Goal: Complete application form

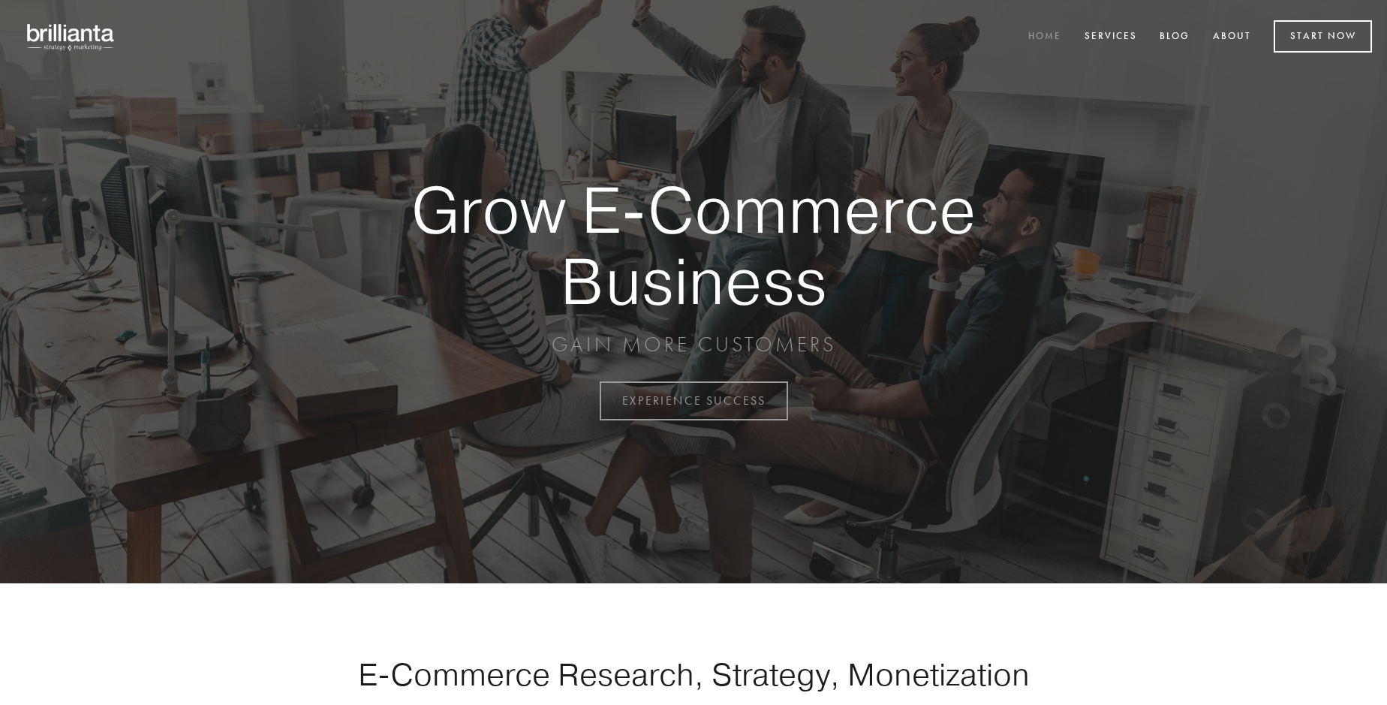
scroll to position [3936, 0]
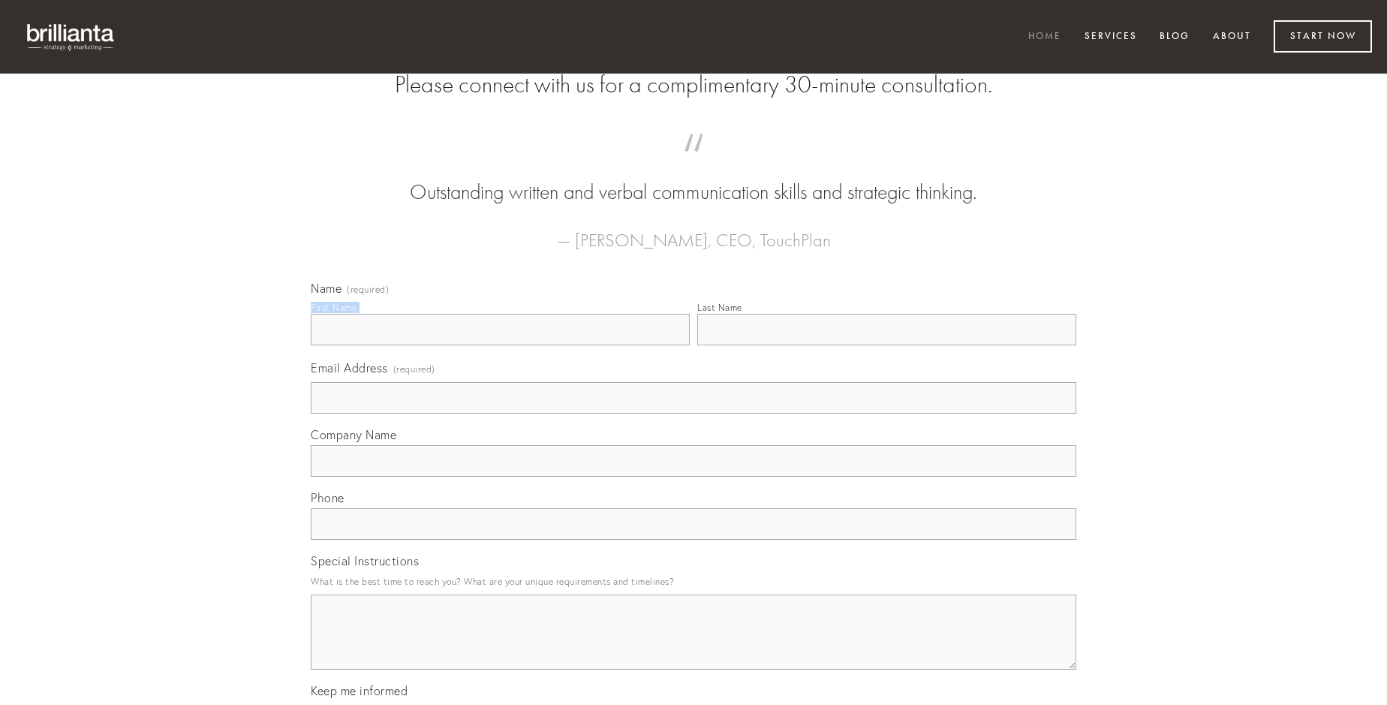
type input "[PERSON_NAME]"
click at [887, 345] on input "Last Name" at bounding box center [886, 330] width 379 height 32
type input "[PERSON_NAME]"
click at [694, 414] on input "Email Address (required)" at bounding box center [694, 398] width 766 height 32
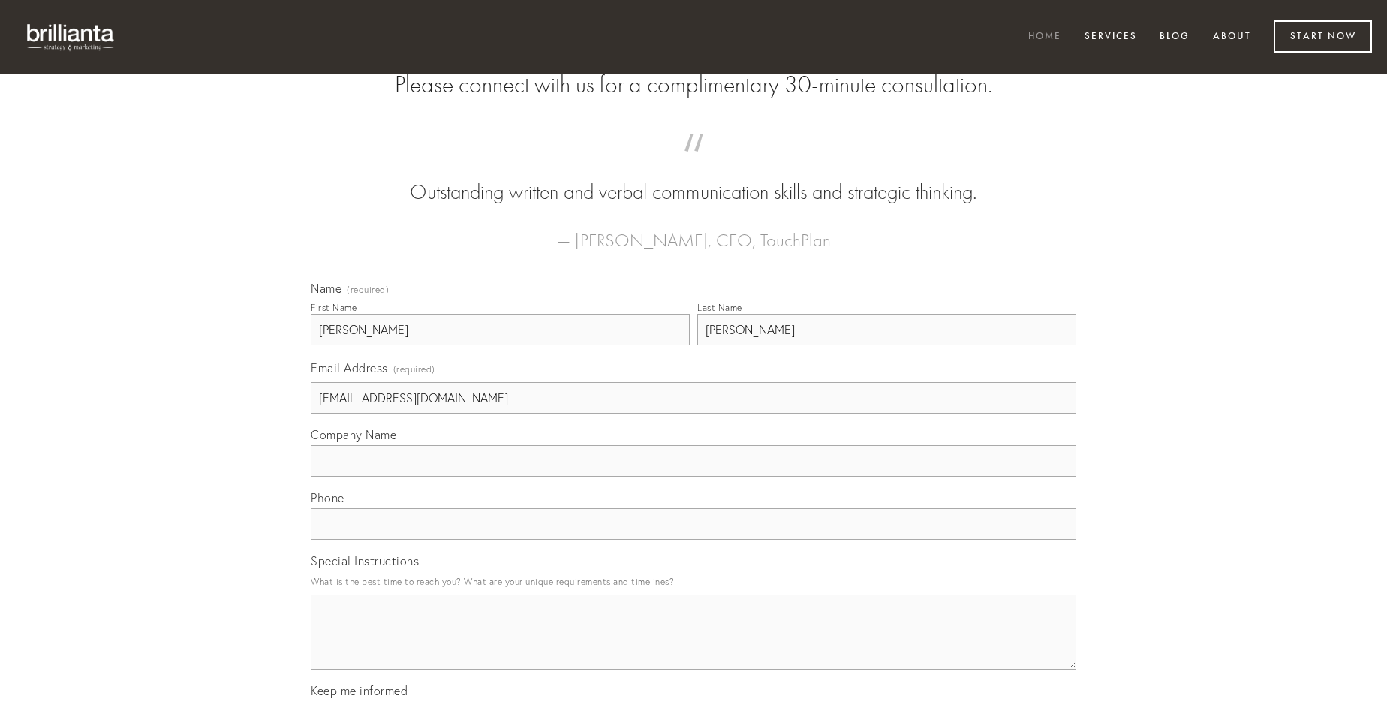
type input "[EMAIL_ADDRESS][DOMAIN_NAME]"
click at [694, 477] on input "Company Name" at bounding box center [694, 461] width 766 height 32
type input "administratio"
click at [694, 540] on input "text" at bounding box center [694, 524] width 766 height 32
click at [694, 646] on textarea "Special Instructions" at bounding box center [694, 632] width 766 height 75
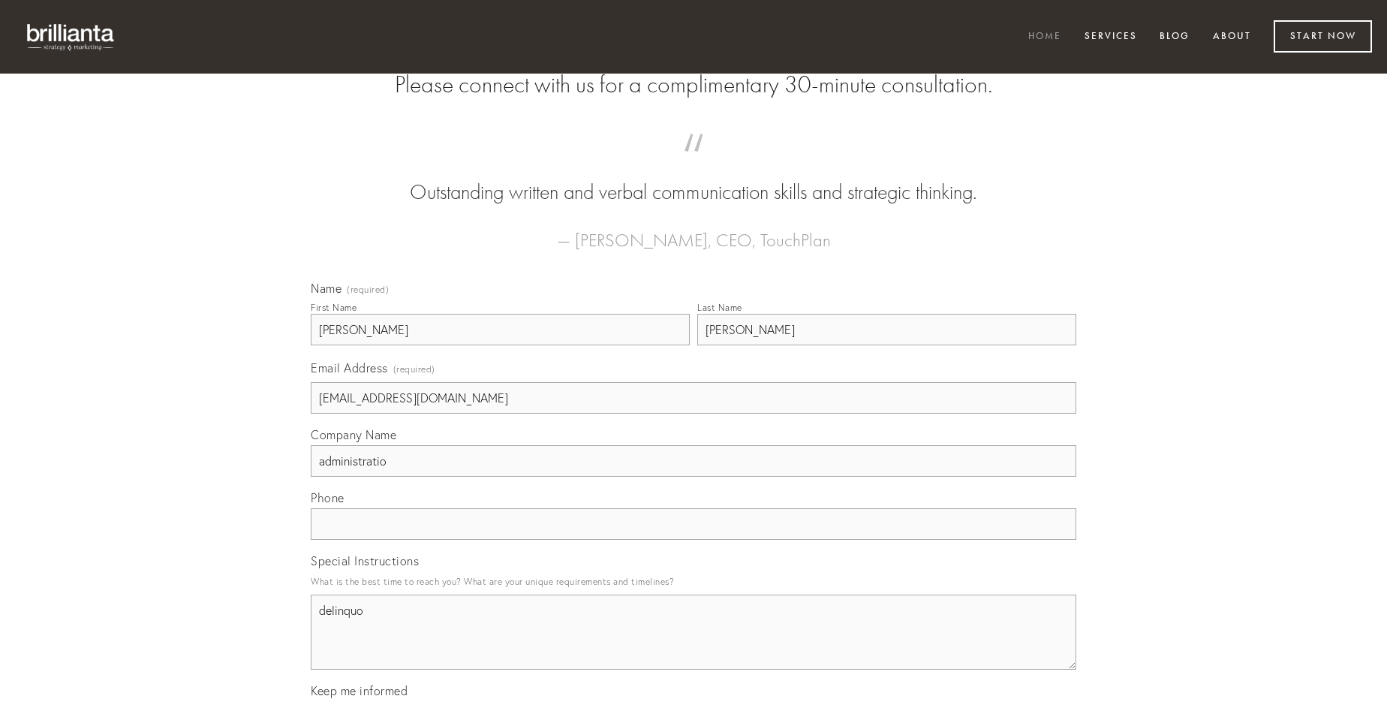
type textarea "delinquo"
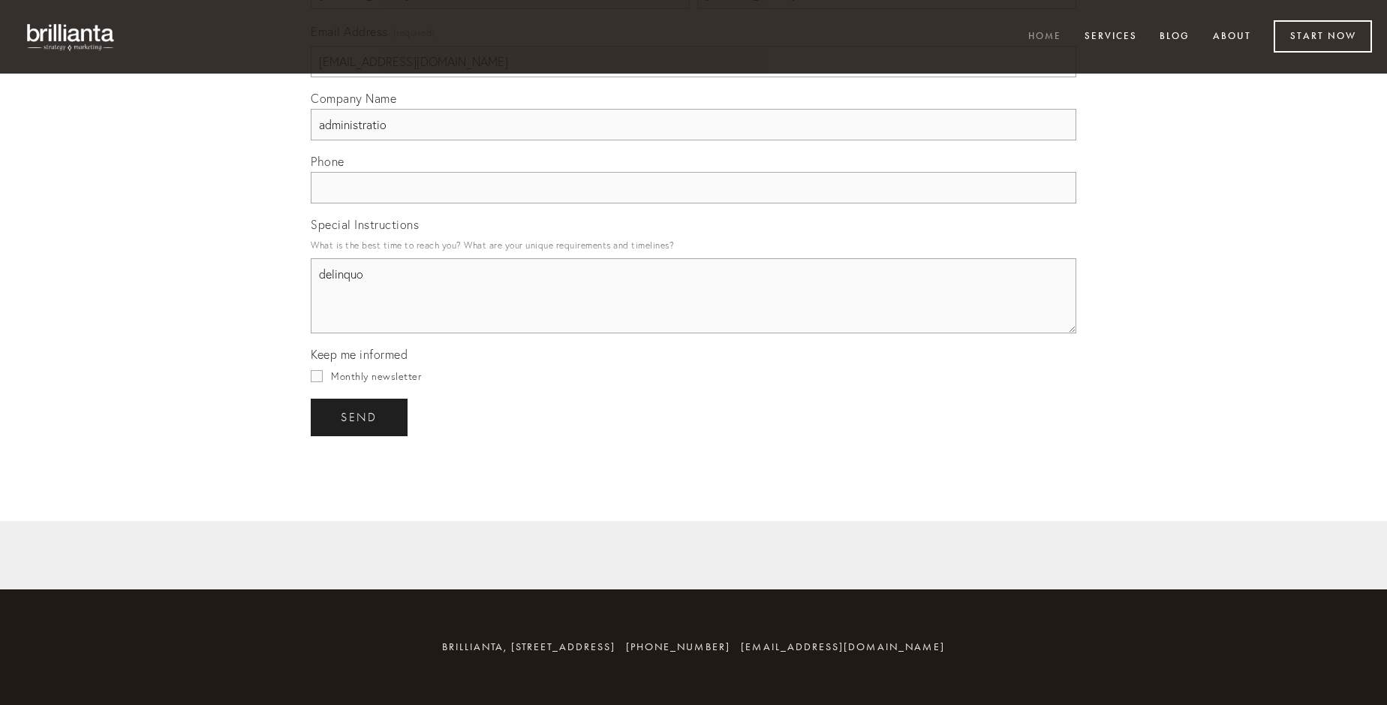
click at [360, 417] on span "send" at bounding box center [359, 418] width 37 height 14
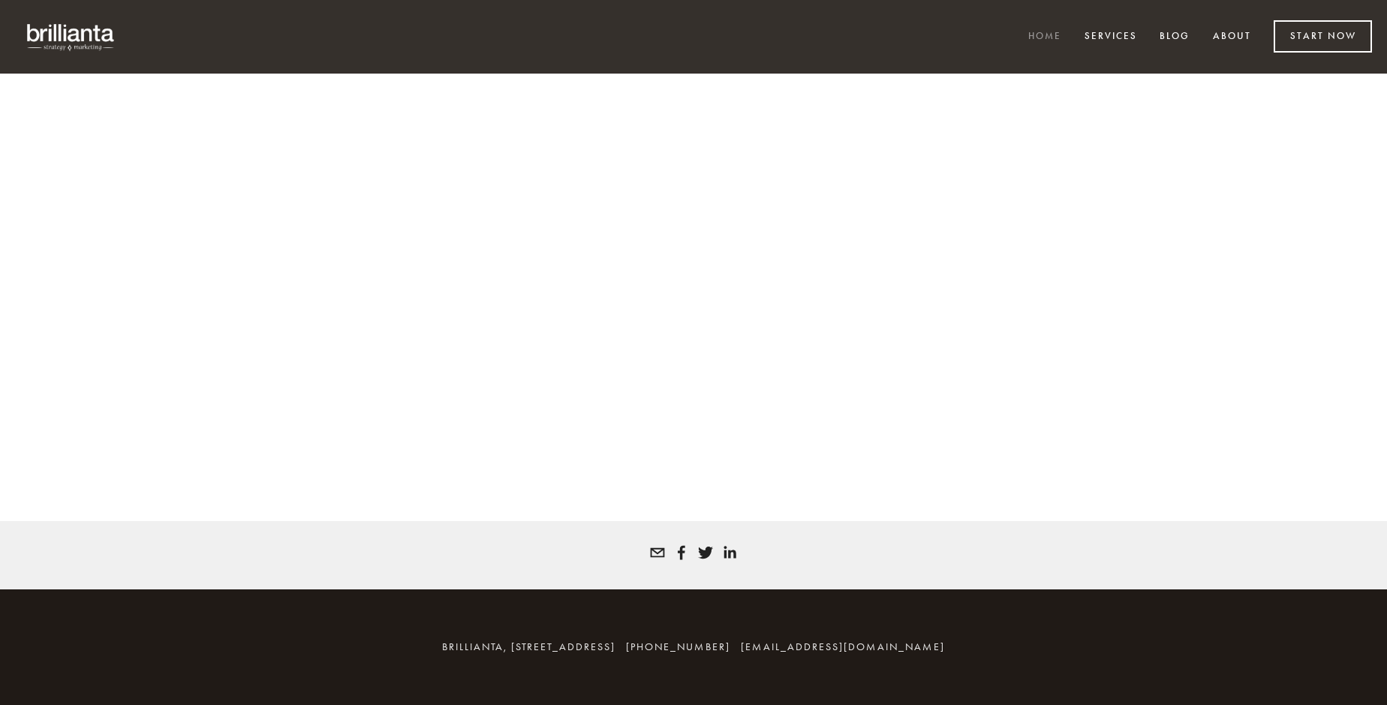
scroll to position [3915, 0]
